Goal: Check status: Check status

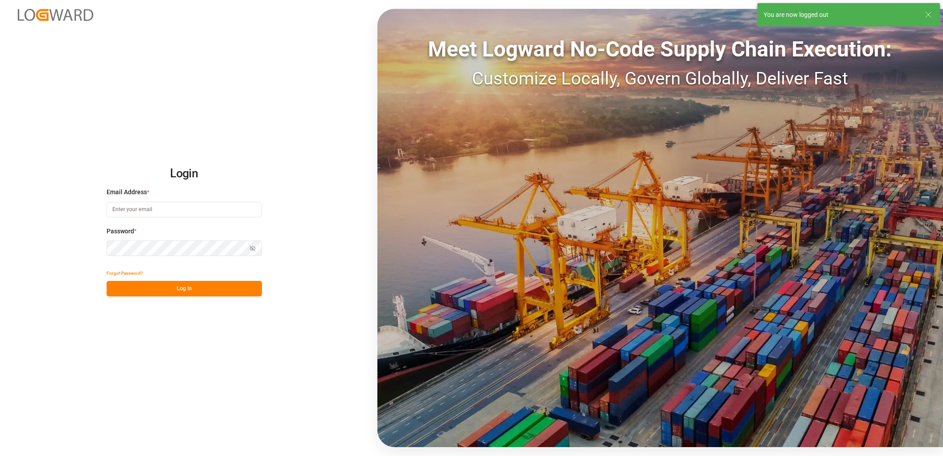
type input "[PERSON_NAME][EMAIL_ADDRESS][PERSON_NAME][DOMAIN_NAME]"
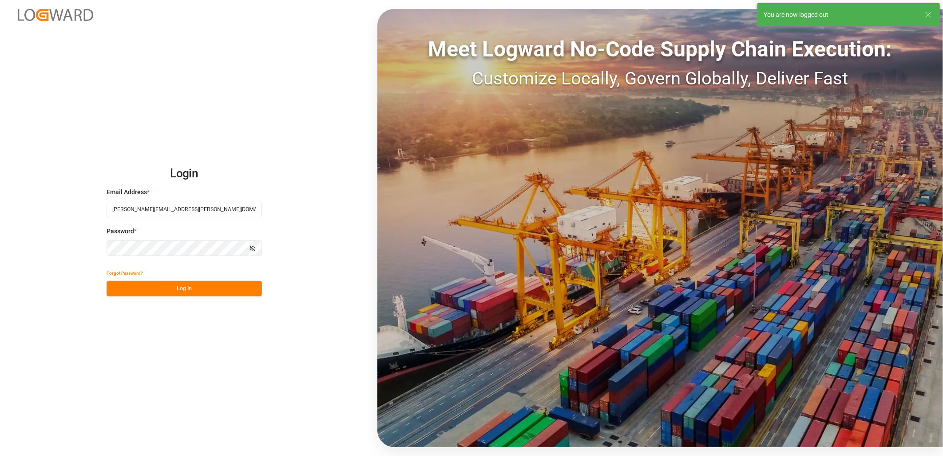
drag, startPoint x: 170, startPoint y: 290, endPoint x: 64, endPoint y: 2, distance: 306.6
click at [170, 288] on button "Log In" at bounding box center [184, 289] width 155 height 16
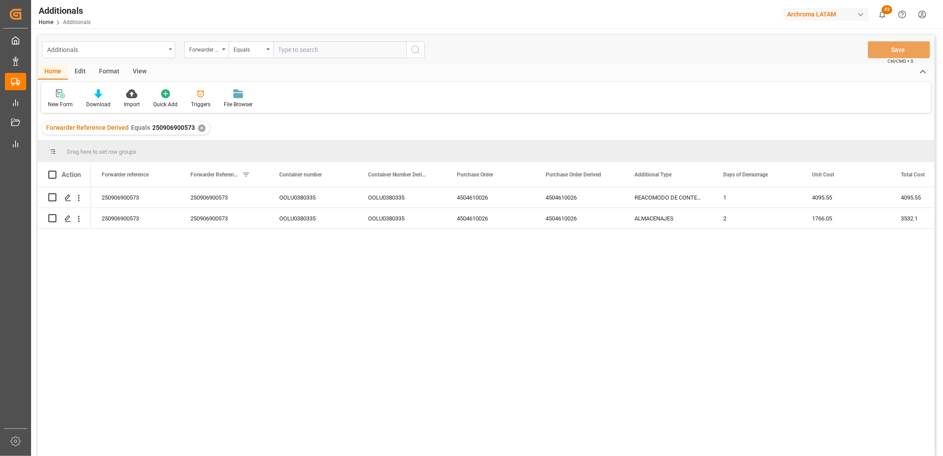
drag, startPoint x: 95, startPoint y: 49, endPoint x: 90, endPoint y: 55, distance: 7.9
click at [95, 51] on div "Additionals" at bounding box center [106, 49] width 119 height 11
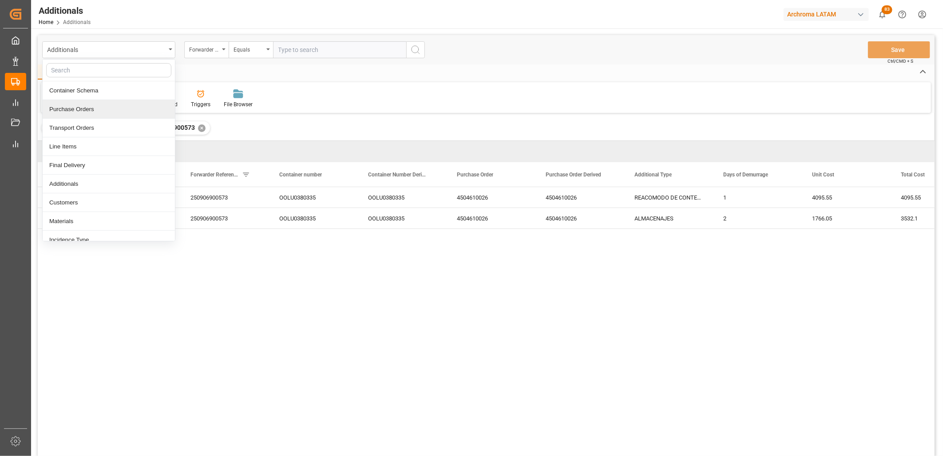
click at [86, 107] on div "Purchase Orders" at bounding box center [109, 109] width 132 height 19
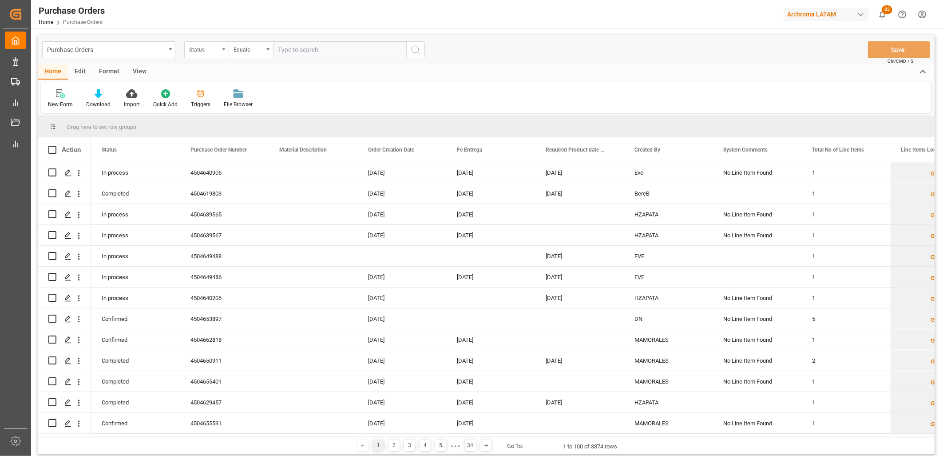
click at [223, 58] on div "Status" at bounding box center [206, 49] width 44 height 17
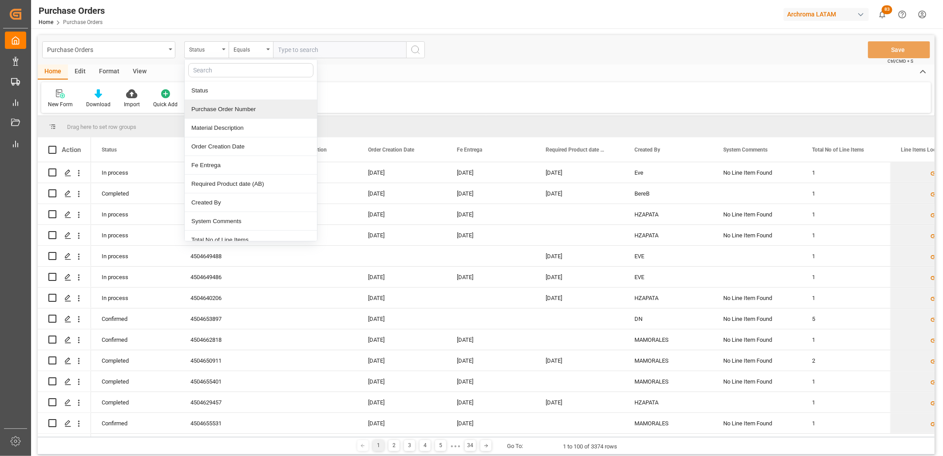
click at [238, 110] on div "Purchase Order Number" at bounding box center [251, 109] width 132 height 19
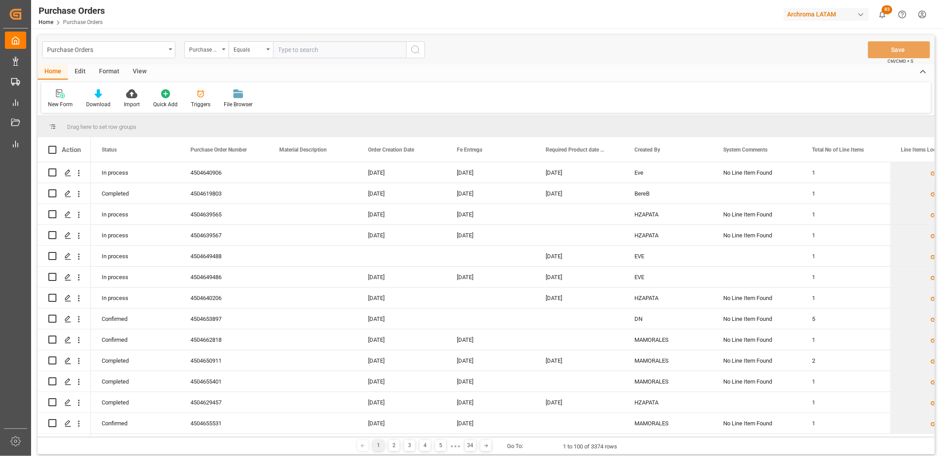
click at [294, 51] on input "text" at bounding box center [339, 49] width 133 height 17
paste input "4504629096"
type input "4504629096"
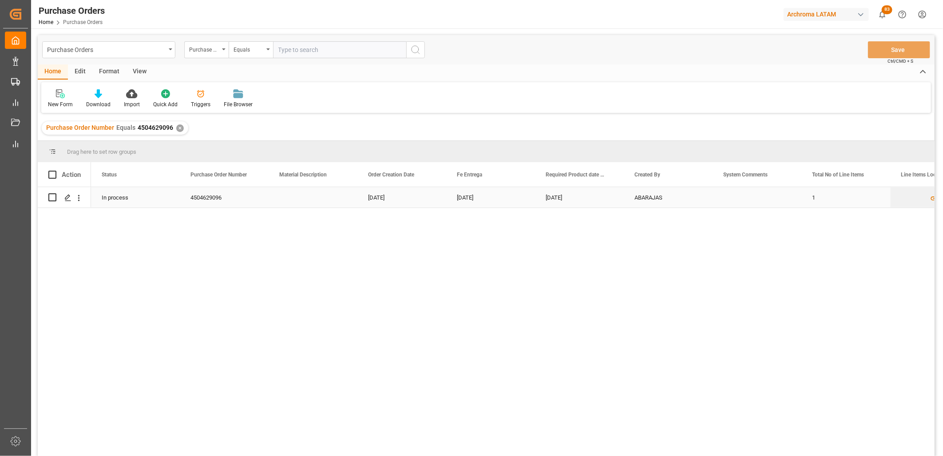
click at [299, 194] on div "Press SPACE to select this row." at bounding box center [313, 197] width 89 height 20
click at [69, 198] on icon "Press SPACE to select this row." at bounding box center [67, 197] width 7 height 7
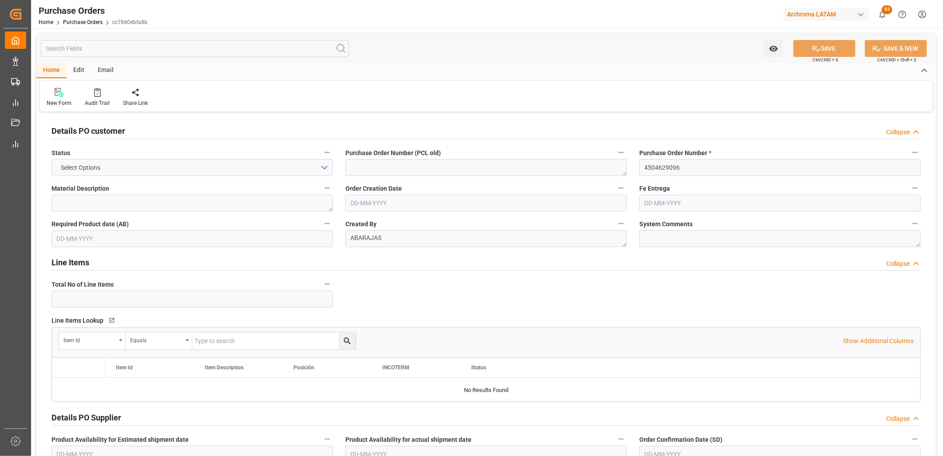
type input "1"
type input "[DATE]"
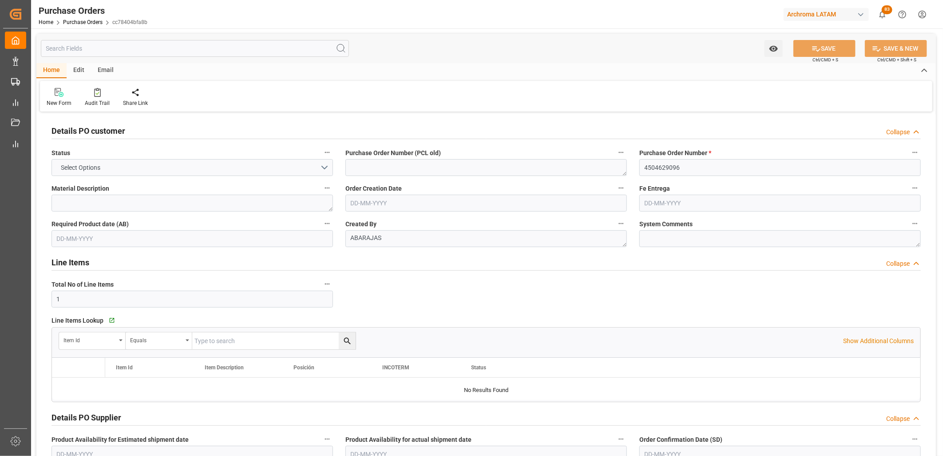
type input "[DATE]"
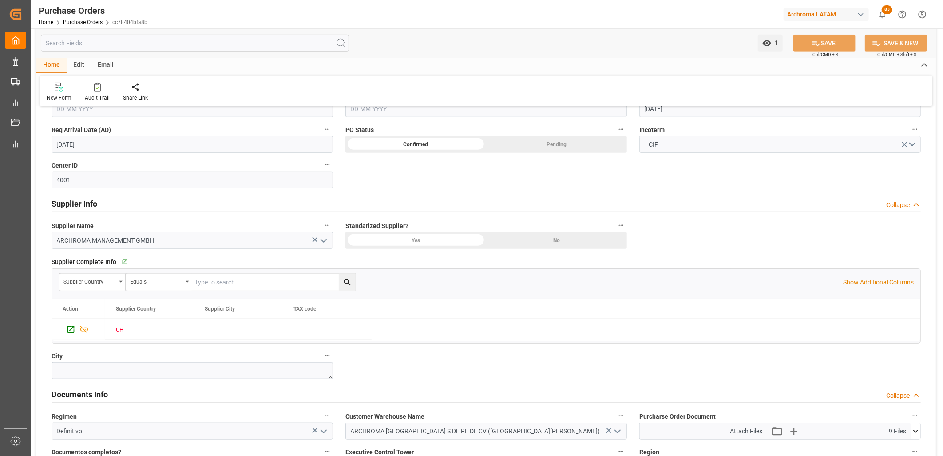
scroll to position [493, 0]
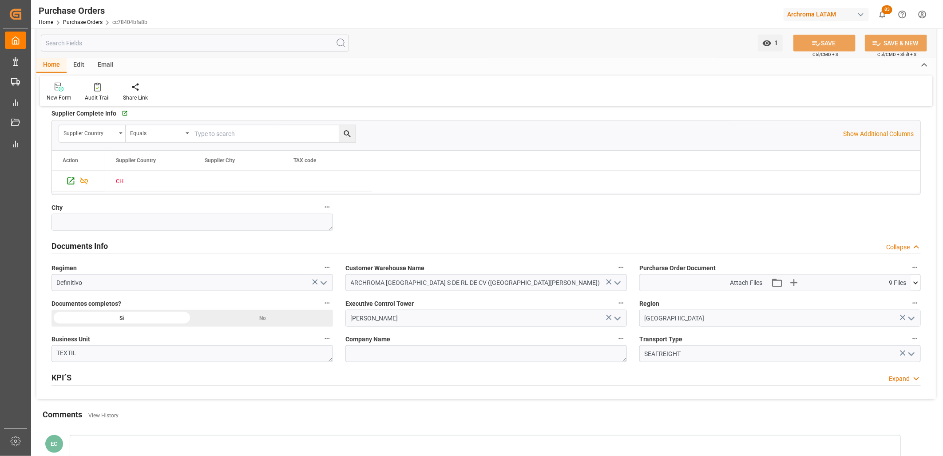
click at [917, 286] on icon at bounding box center [915, 282] width 9 height 9
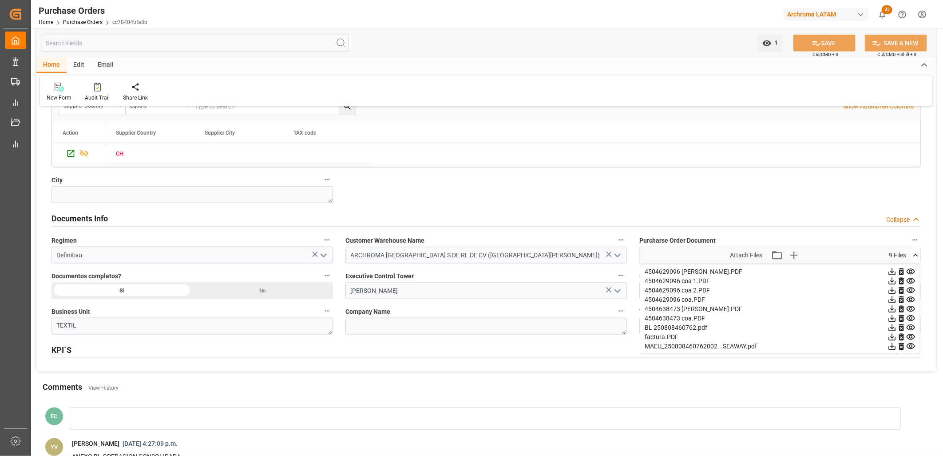
scroll to position [543, 0]
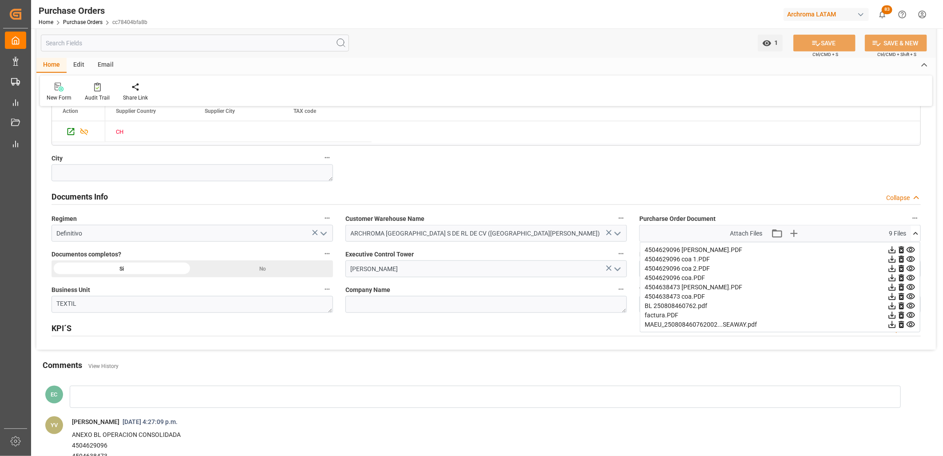
click at [910, 249] on icon at bounding box center [911, 250] width 8 height 6
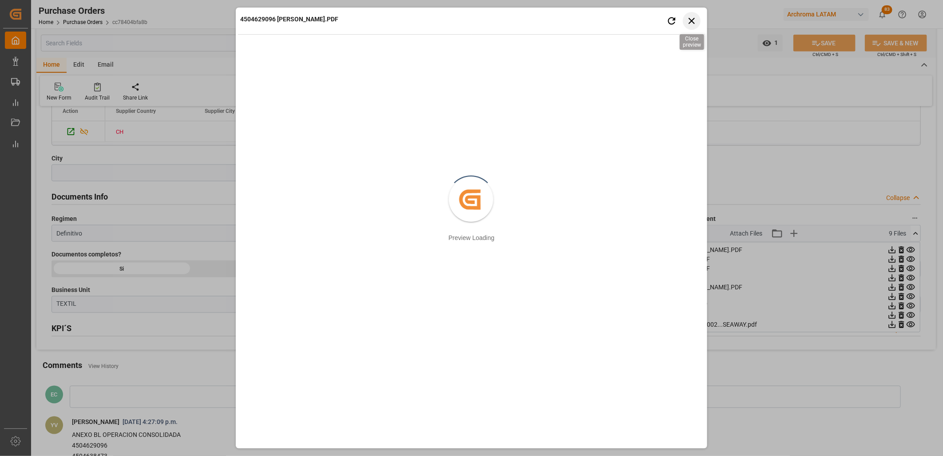
click at [689, 19] on icon "button" at bounding box center [692, 20] width 11 height 11
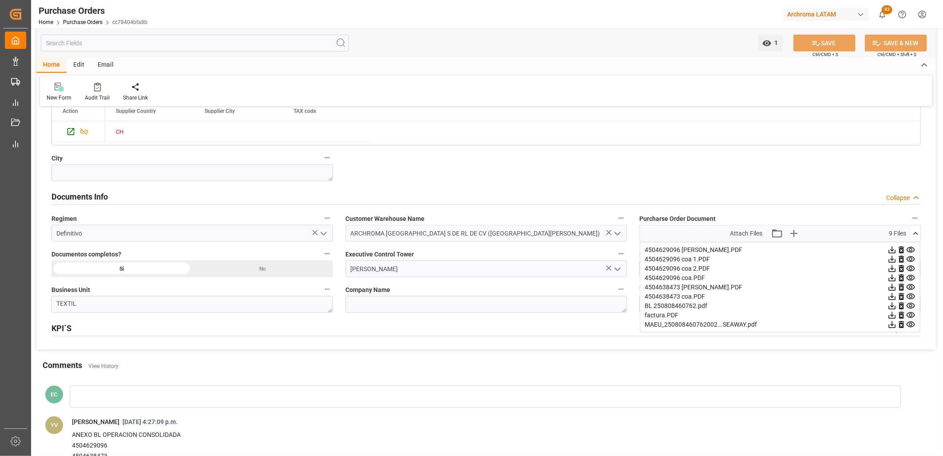
click at [911, 258] on icon at bounding box center [911, 259] width 8 height 6
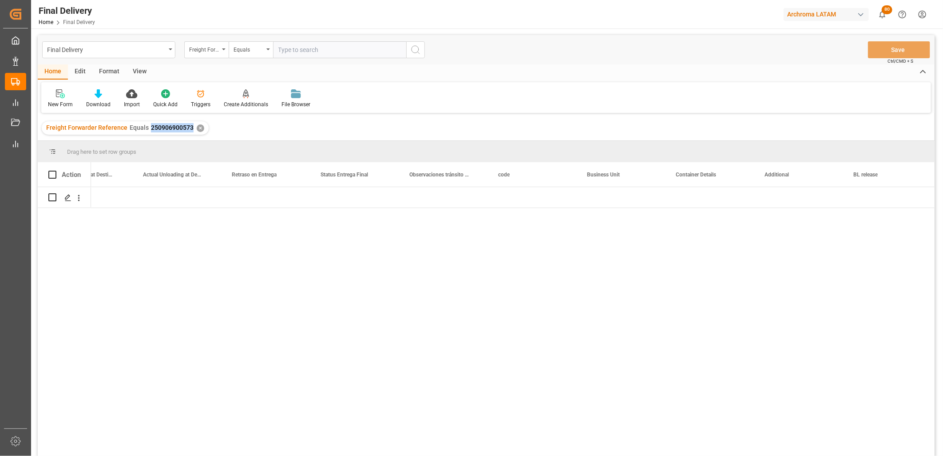
scroll to position [0, 2623]
